Goal: Check status: Check status

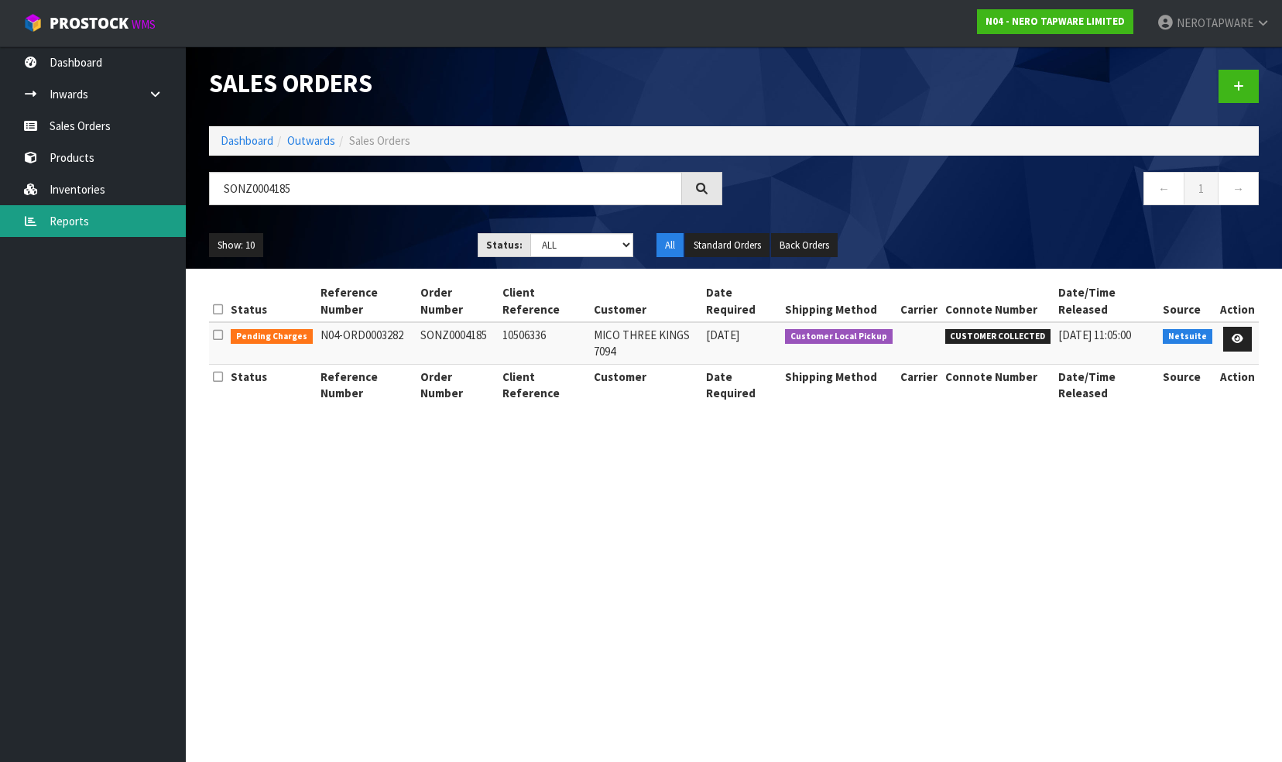
drag, startPoint x: 70, startPoint y: 220, endPoint x: 117, endPoint y: 225, distance: 46.8
click at [70, 220] on link "Reports" at bounding box center [93, 221] width 186 height 32
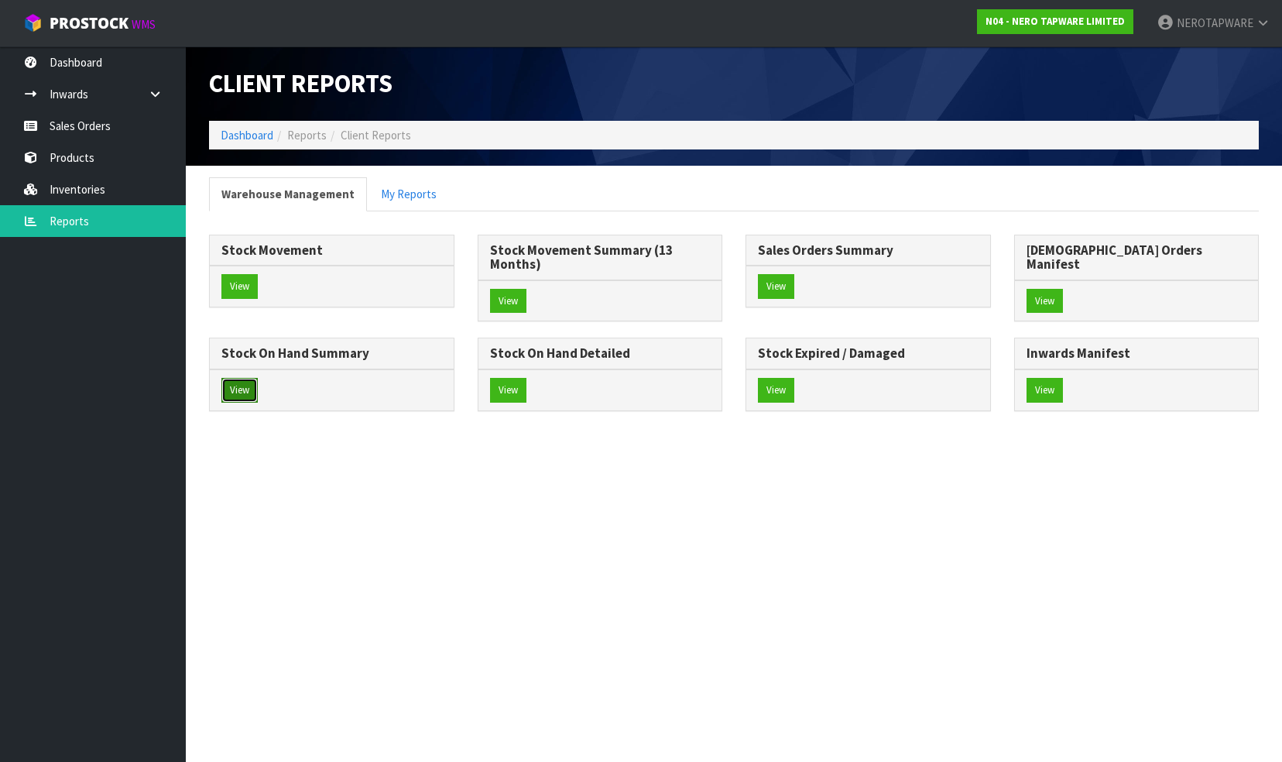
click at [258, 378] on button "View" at bounding box center [239, 390] width 36 height 25
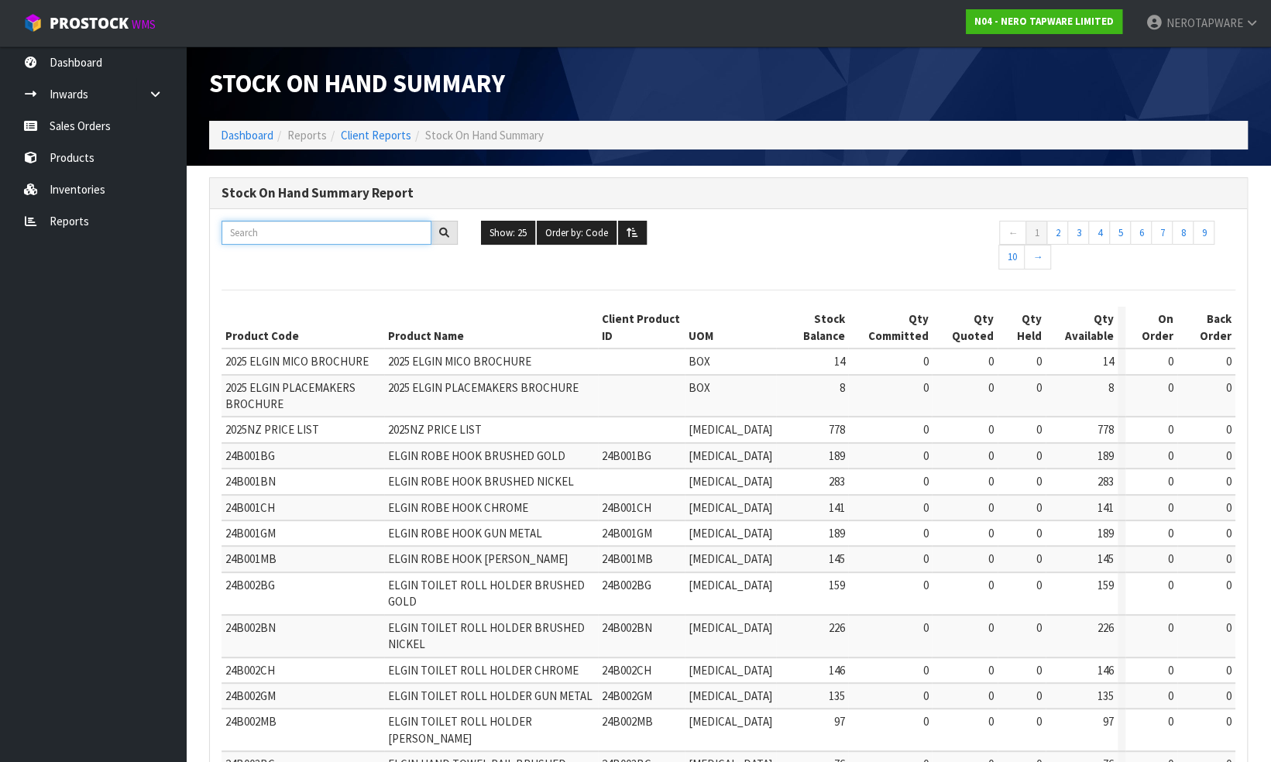
click at [330, 231] on input "text" at bounding box center [326, 233] width 210 height 24
paste input "NR110007CH"
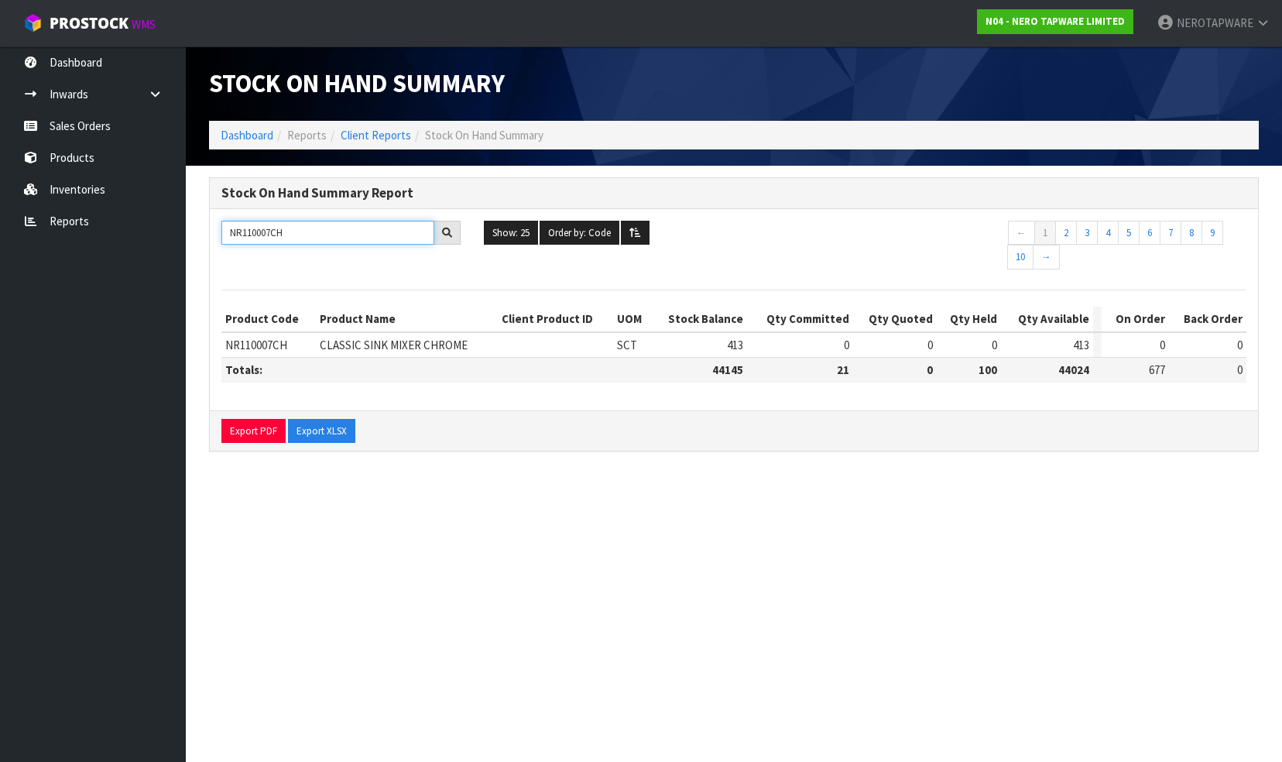
click at [255, 229] on input "NR110007CH" at bounding box center [327, 233] width 213 height 24
paste input "250802"
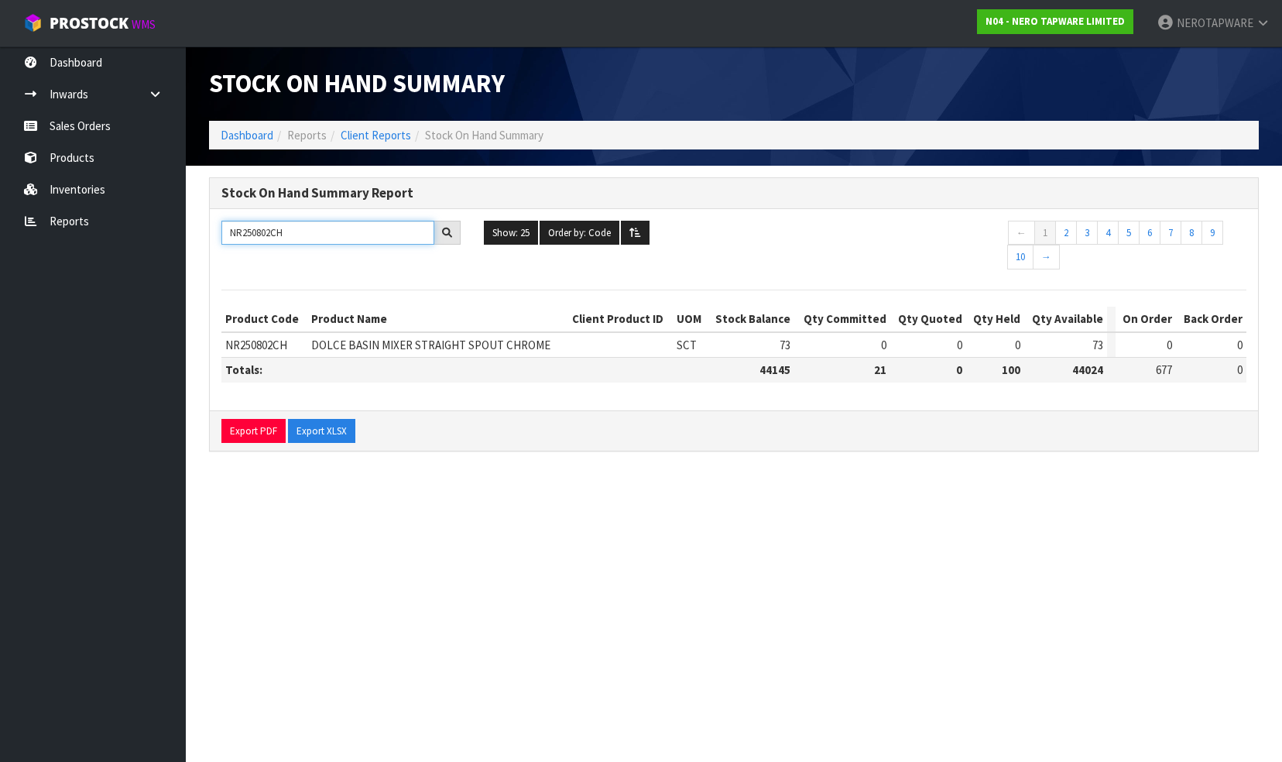
click at [257, 226] on input "NR250802CH" at bounding box center [327, 233] width 213 height 24
paste input "7"
click at [264, 236] on input "NR250807CH" at bounding box center [327, 233] width 213 height 24
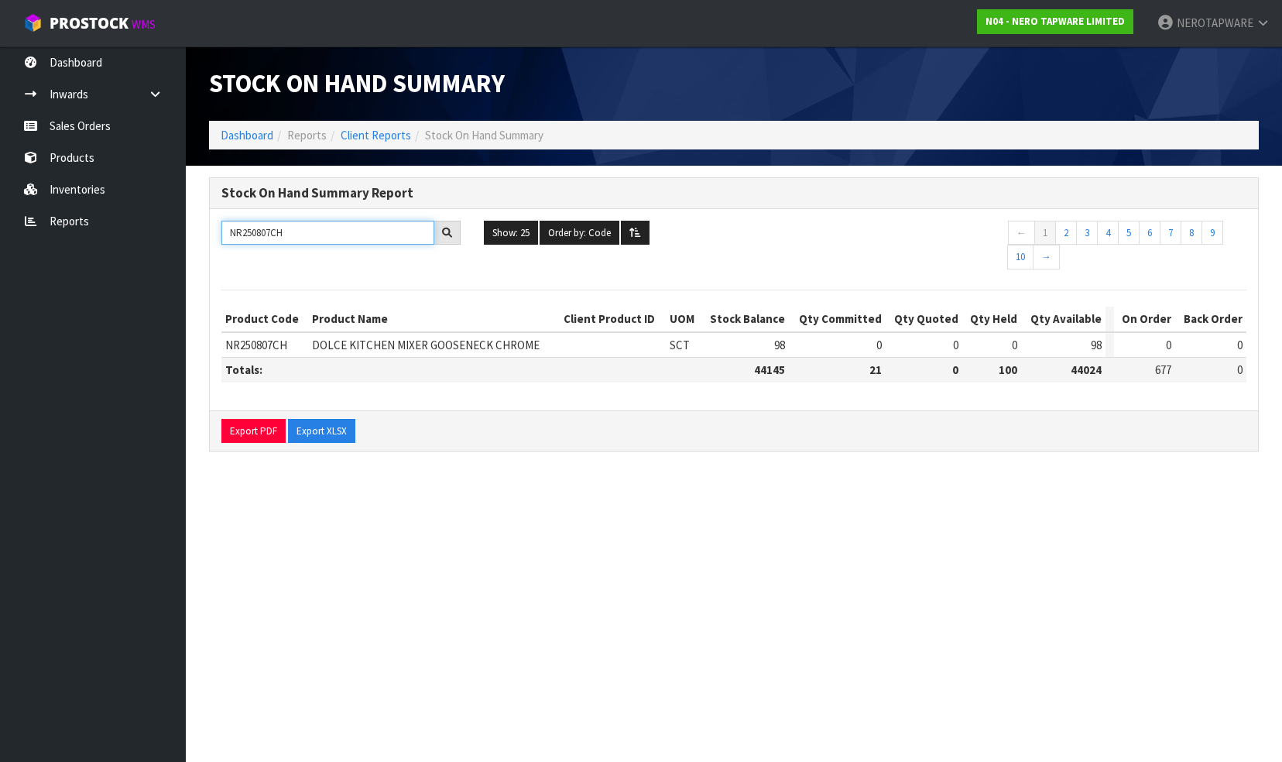
paste input "MB"
click at [273, 232] on input "NR250807MB" at bounding box center [327, 233] width 213 height 24
paste input "301502"
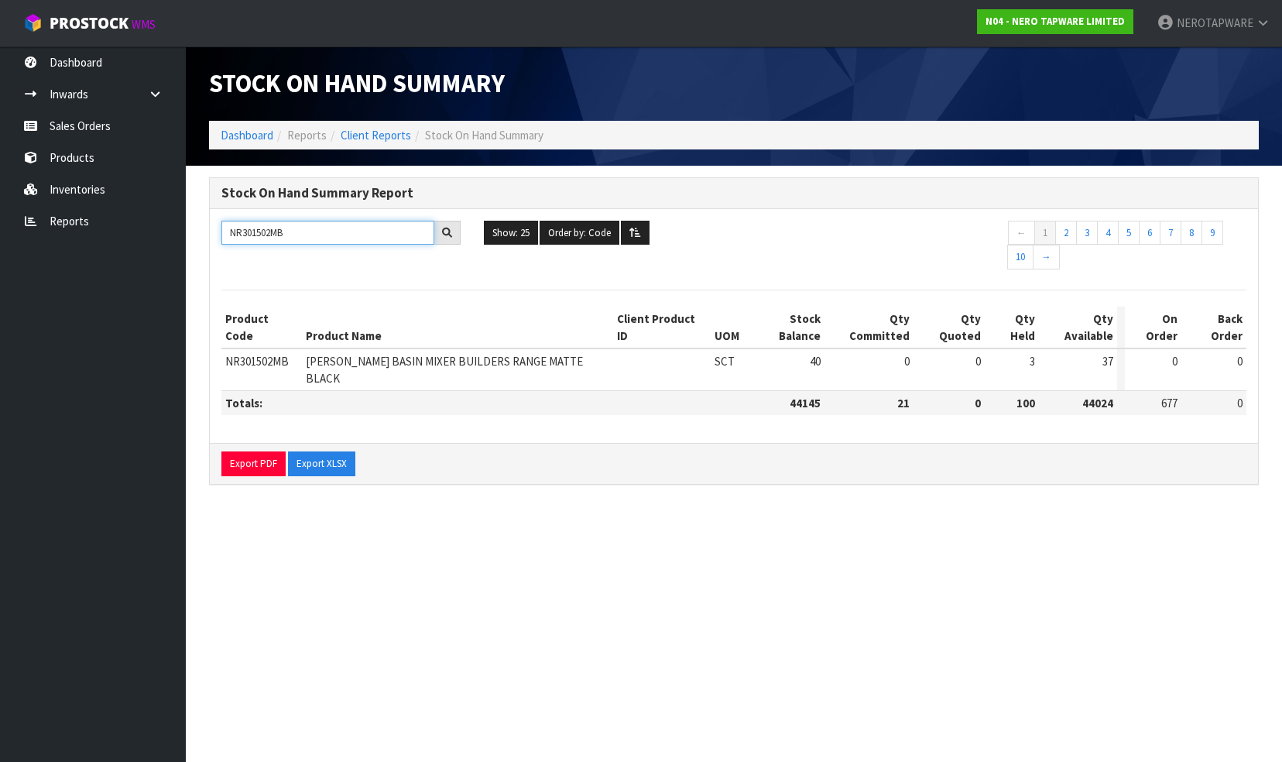
click at [266, 232] on input "NR301502MB" at bounding box center [327, 233] width 213 height 24
paste input "CH"
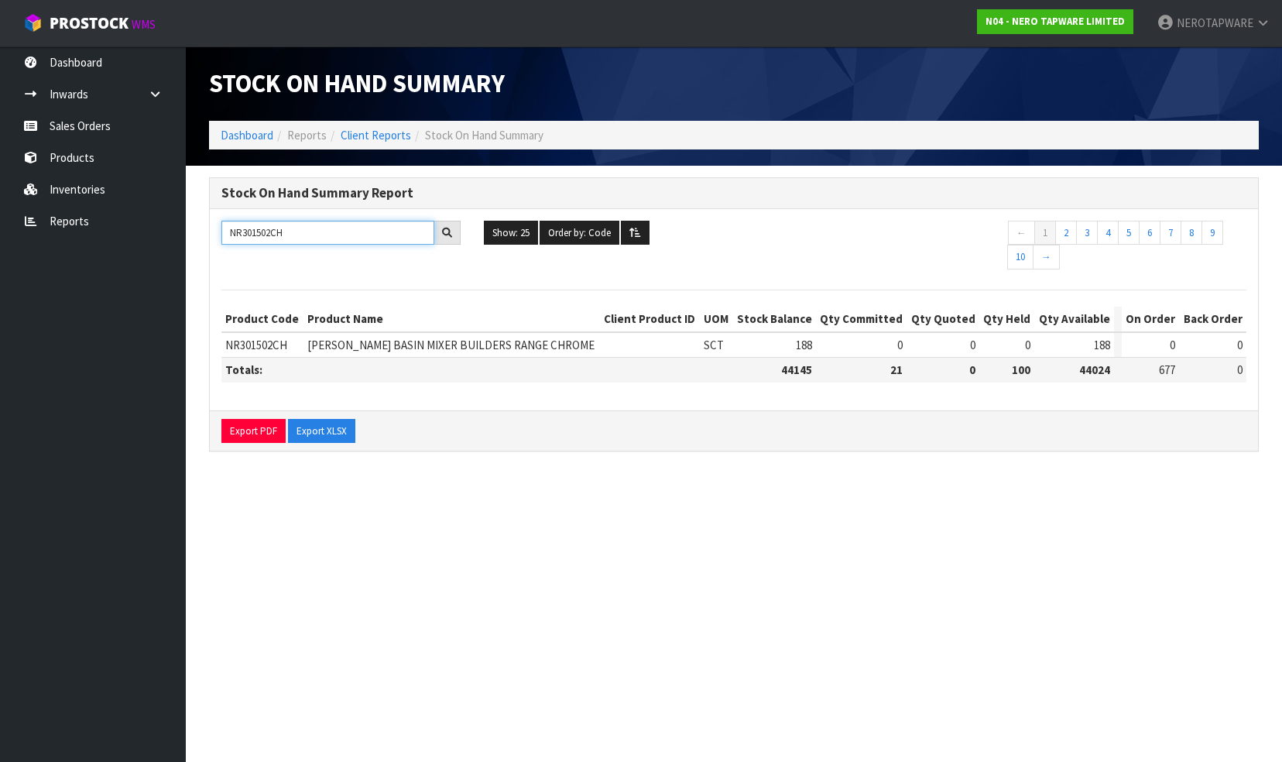
click at [314, 227] on input "NR301502CH" at bounding box center [327, 233] width 213 height 24
paste input "MB"
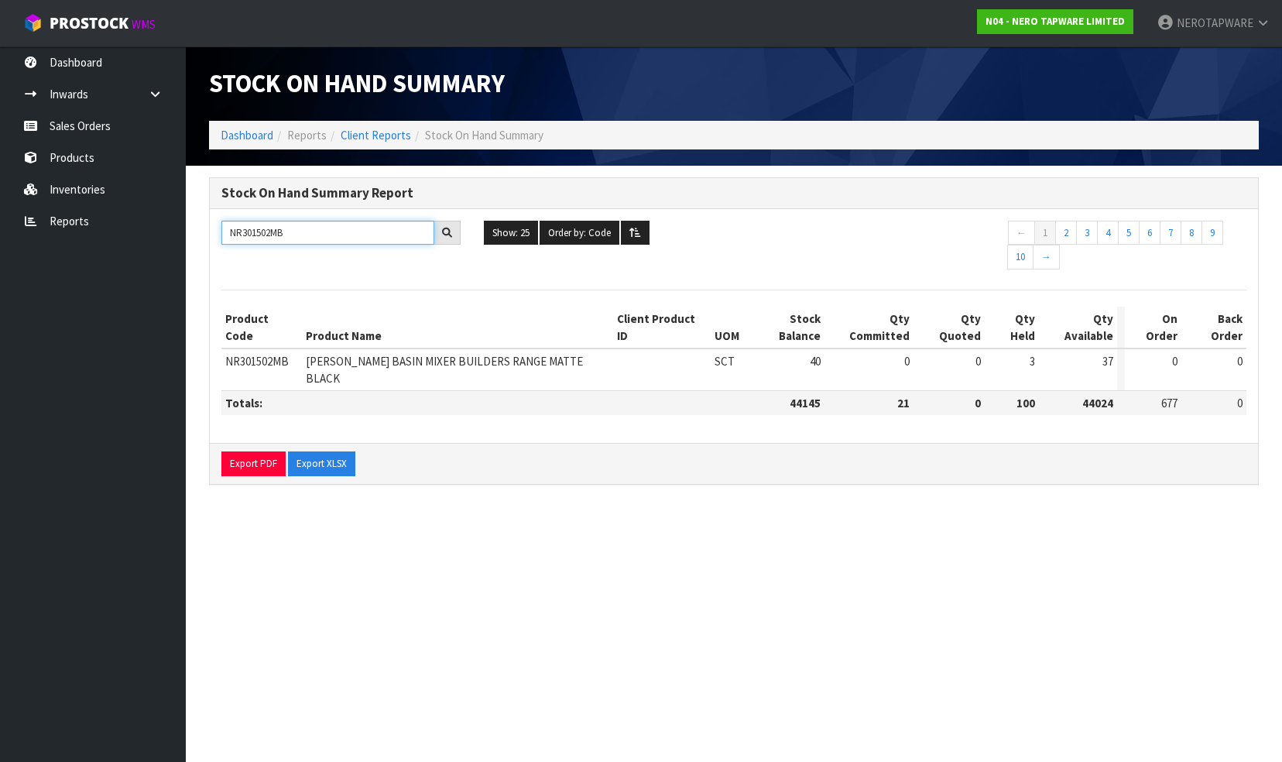
click at [280, 230] on input "NR301502MB" at bounding box center [327, 233] width 213 height 24
paste input "CH"
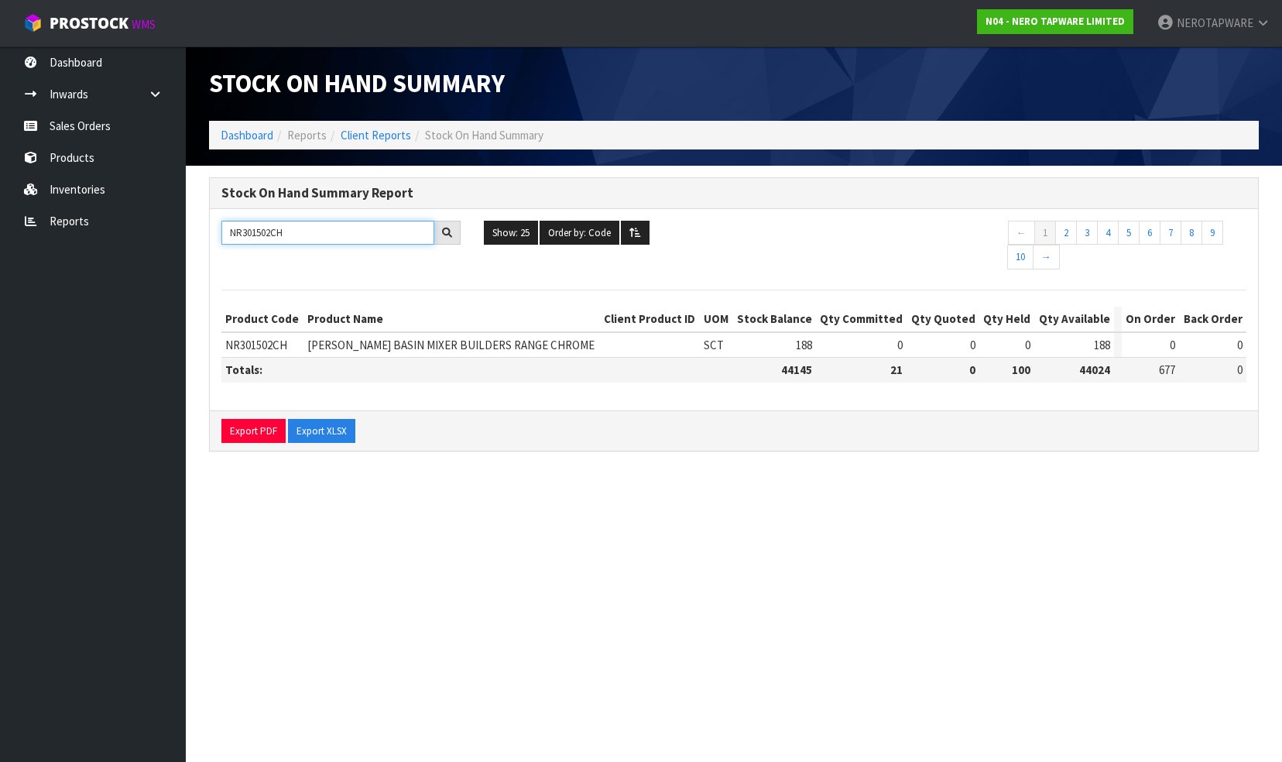
type input "NR301502CH"
